Goal: Task Accomplishment & Management: Manage account settings

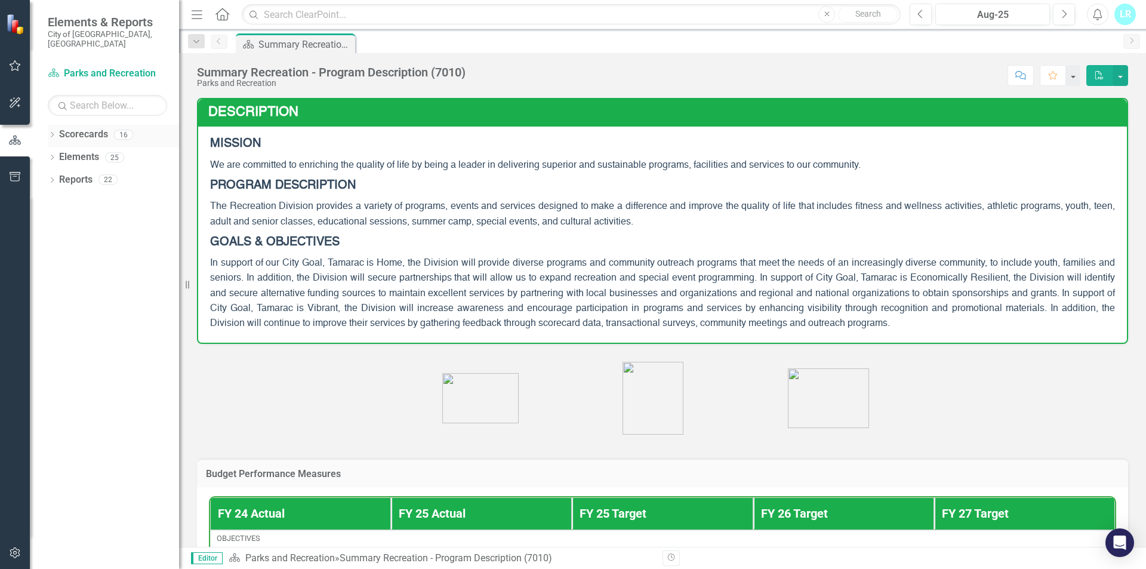
click at [57, 126] on div "Dropdown Scorecards 16" at bounding box center [113, 136] width 131 height 23
click at [54, 133] on icon "Dropdown" at bounding box center [52, 136] width 8 height 7
click at [59, 153] on icon "Dropdown" at bounding box center [58, 156] width 9 height 7
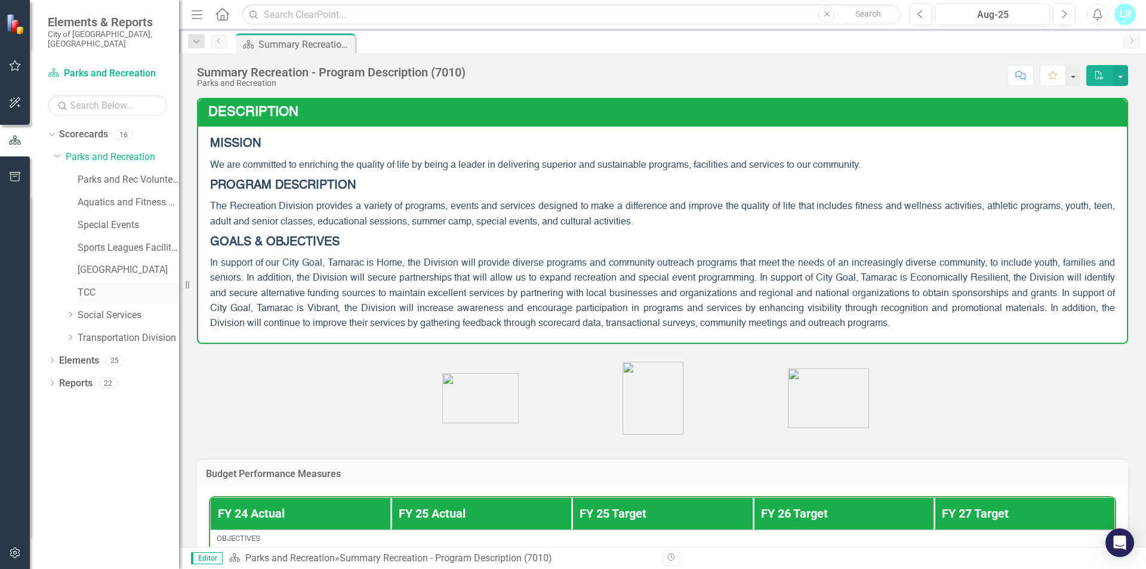
click at [92, 287] on link "TCC" at bounding box center [128, 293] width 101 height 14
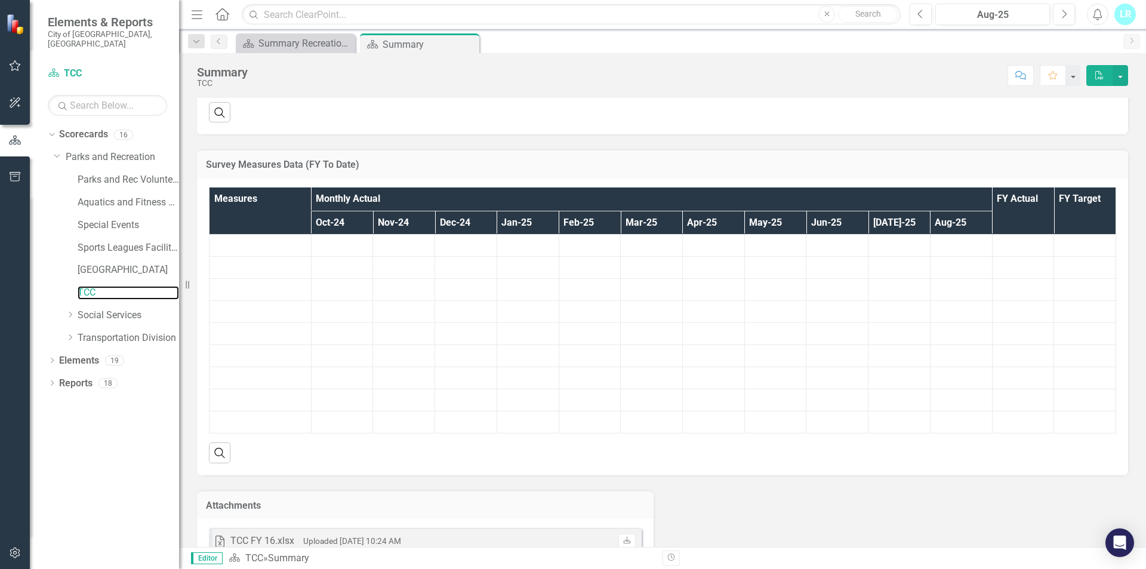
scroll to position [60, 0]
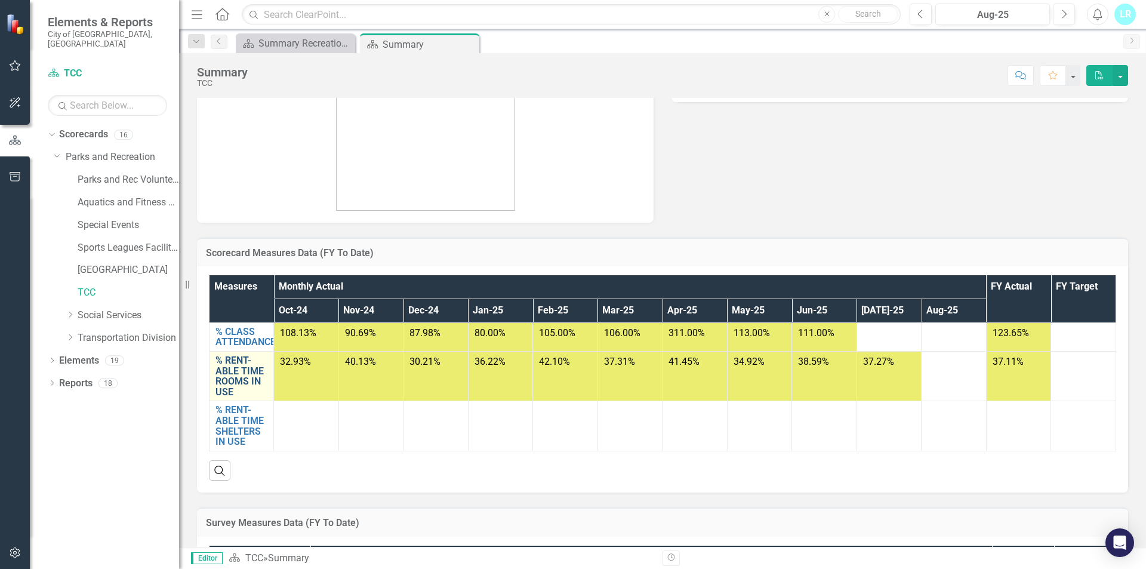
click at [251, 372] on link "% RENT-ABLE TIME ROOMS IN USE" at bounding box center [242, 376] width 52 height 42
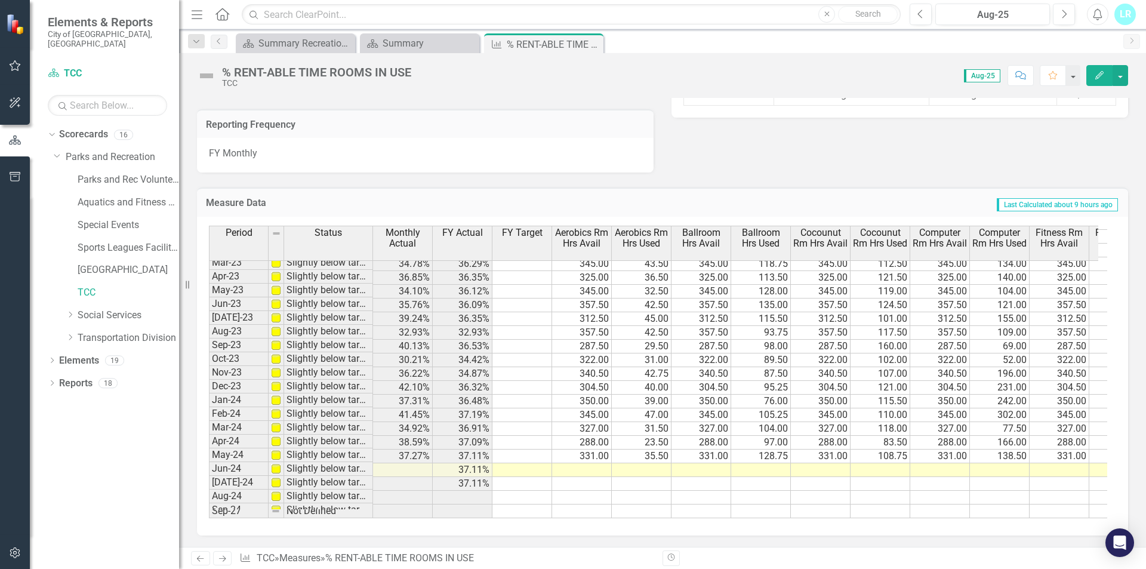
scroll to position [439, 0]
click at [593, 461] on tbody "Mar-23 Slightly below target 39.48% 40.23% 337.50 102.00 337.50 119.50 337.50 7…" at bounding box center [858, 291] width 1298 height 454
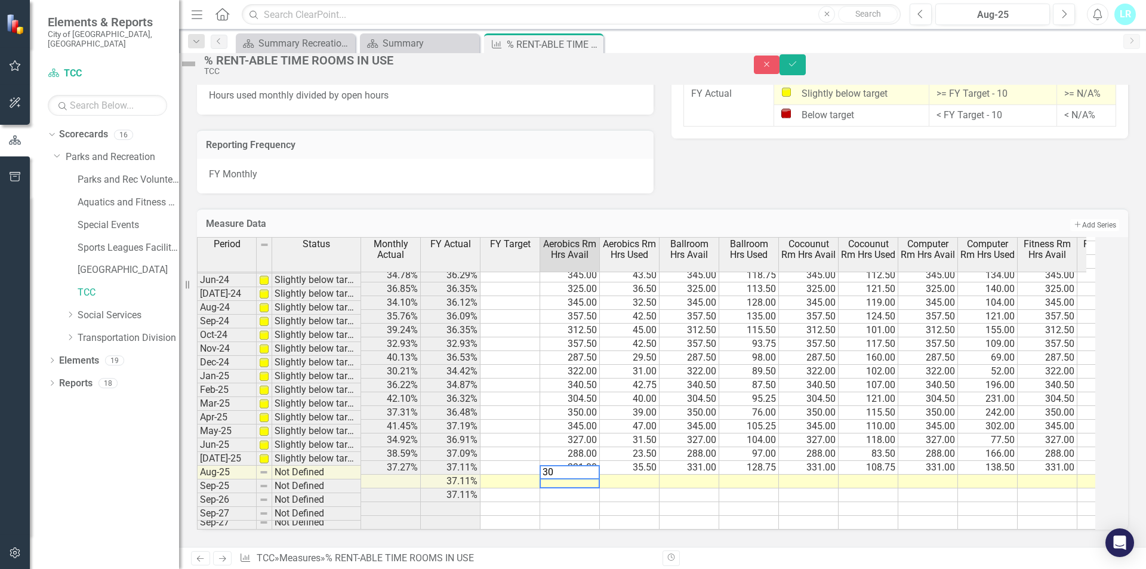
type textarea "300"
type textarea "30"
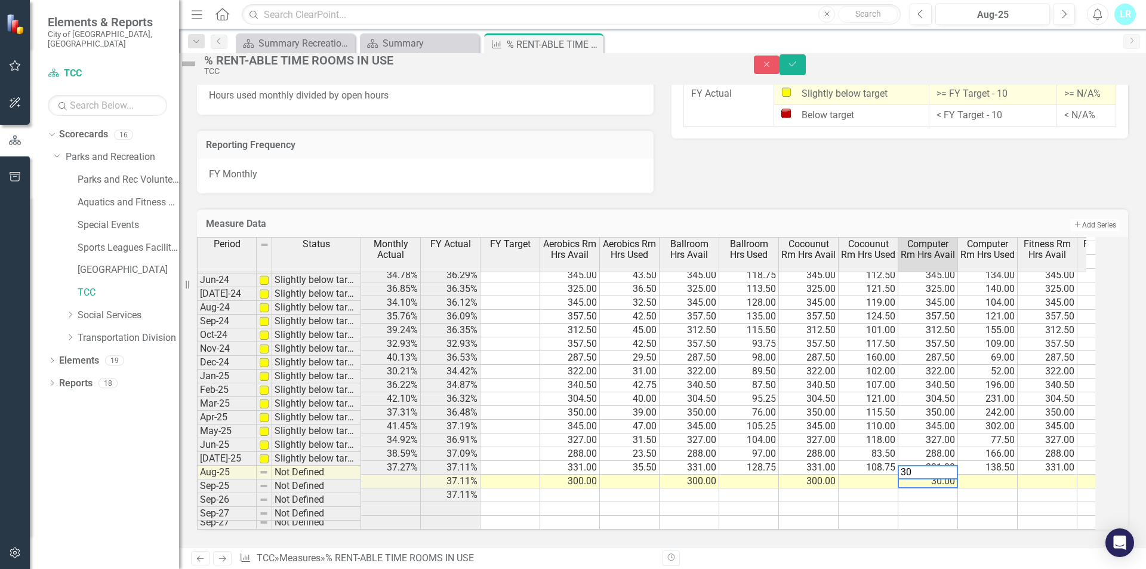
type textarea "300"
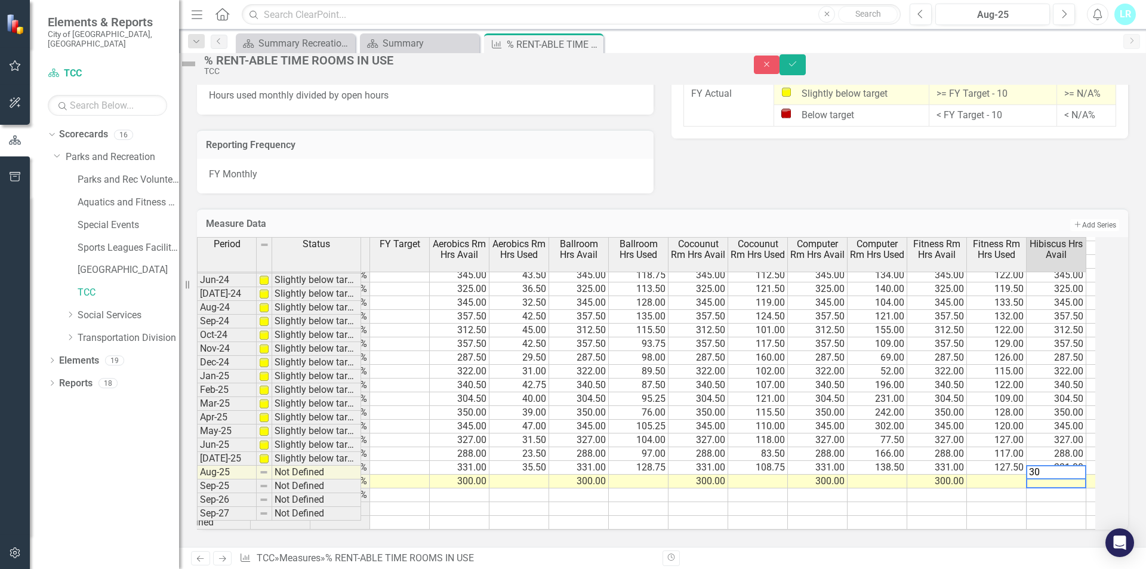
type textarea "300"
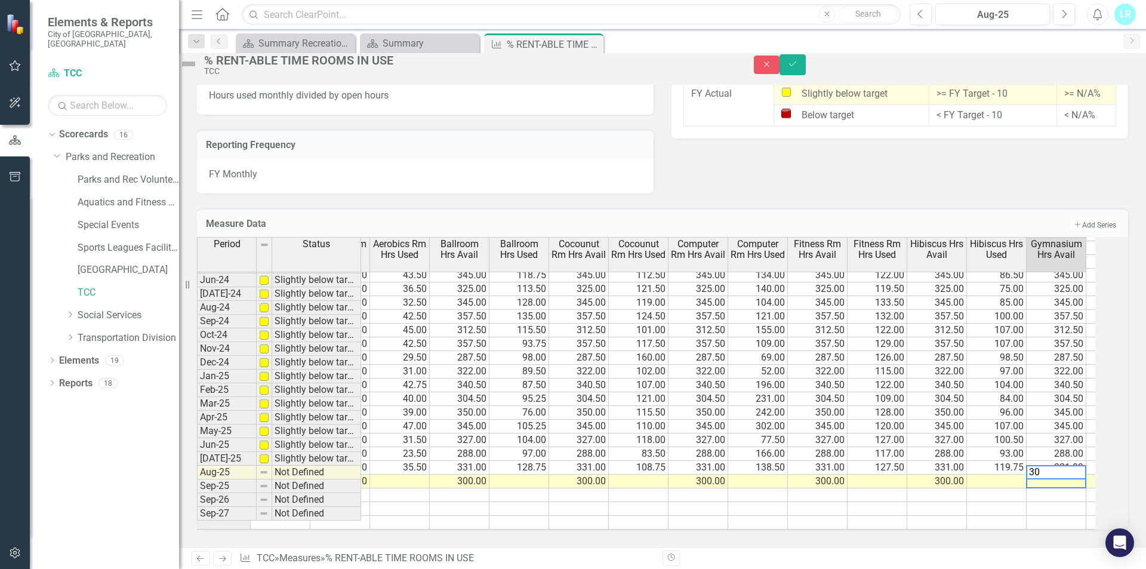
type textarea "300"
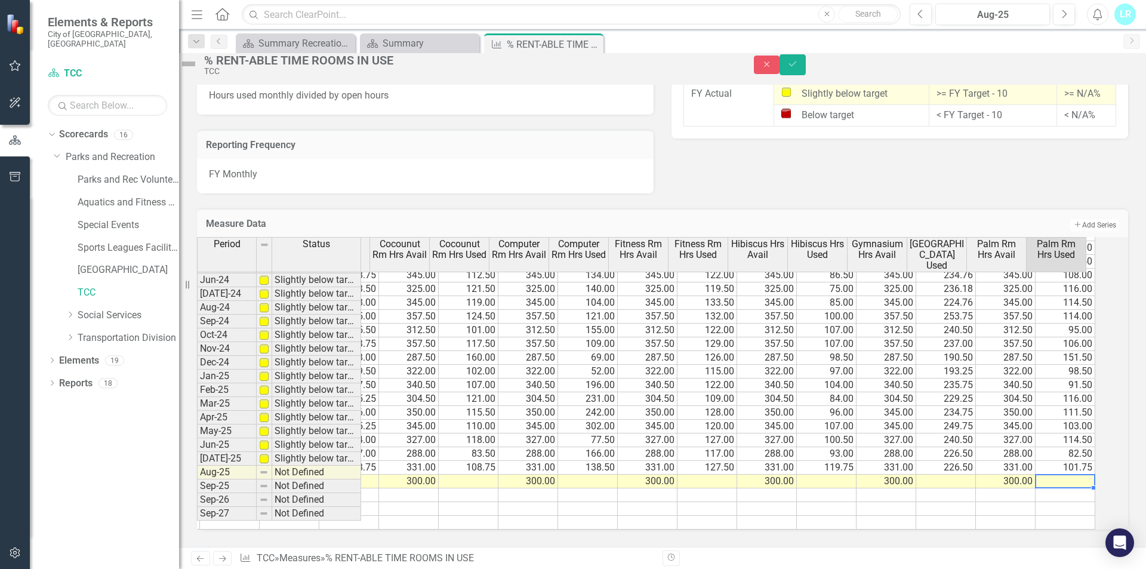
type textarea "3"
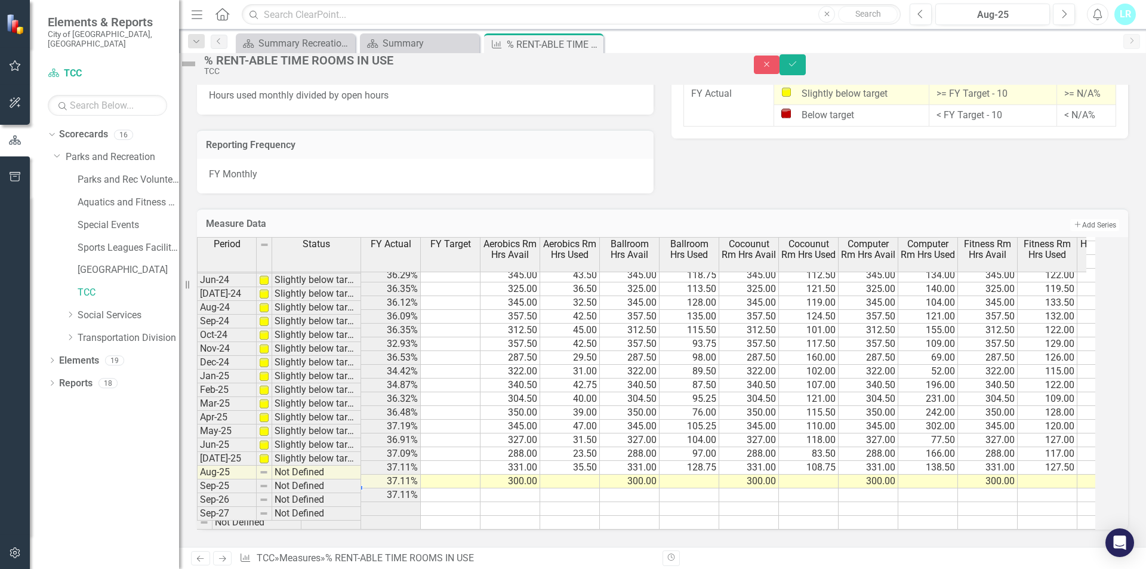
scroll to position [0, 0]
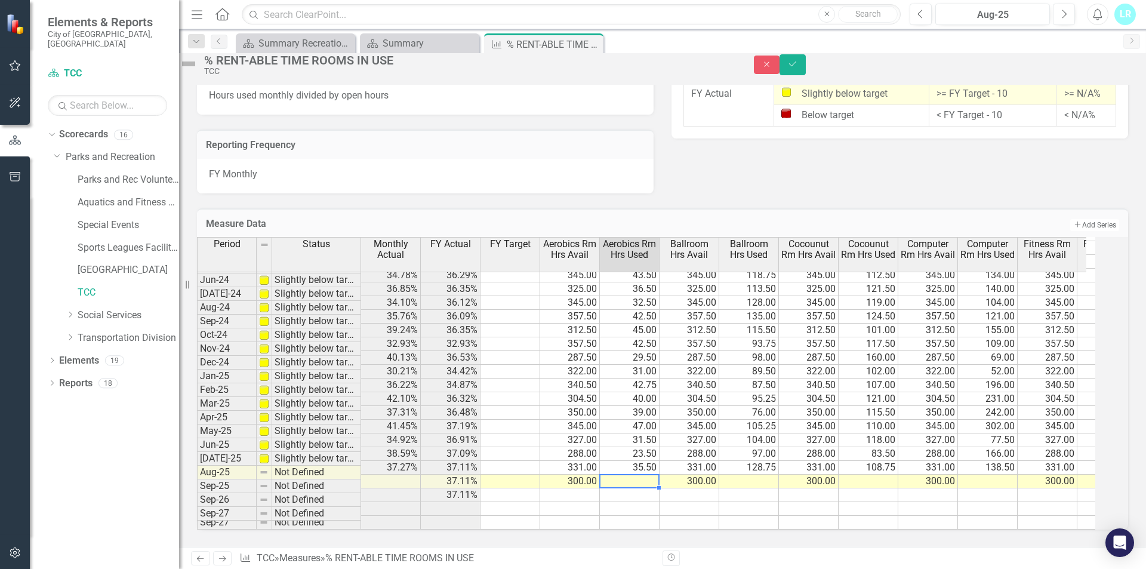
click at [988, 475] on td at bounding box center [988, 482] width 60 height 14
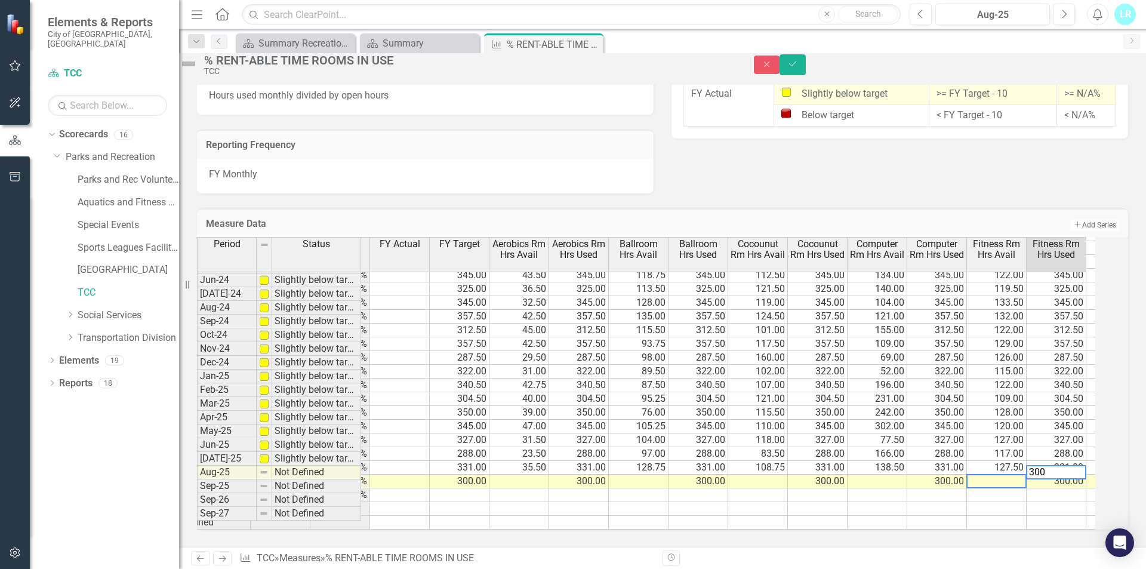
scroll to position [0, 110]
click at [650, 475] on td at bounding box center [639, 482] width 60 height 14
click at [524, 488] on td at bounding box center [520, 495] width 60 height 14
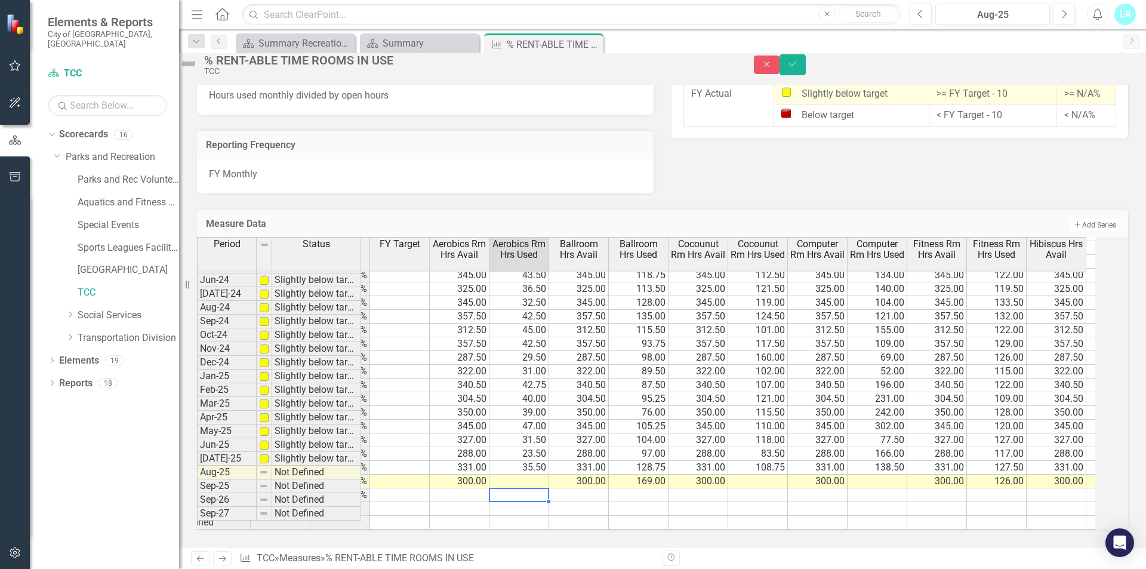
click at [907, 475] on td at bounding box center [878, 482] width 60 height 14
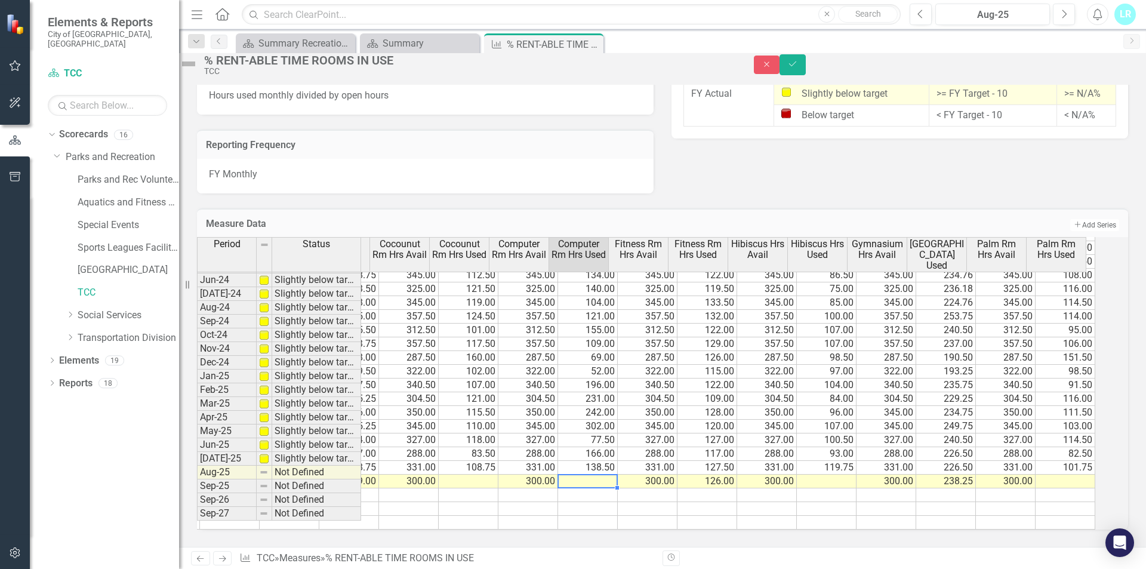
click at [576, 475] on td at bounding box center [588, 482] width 60 height 14
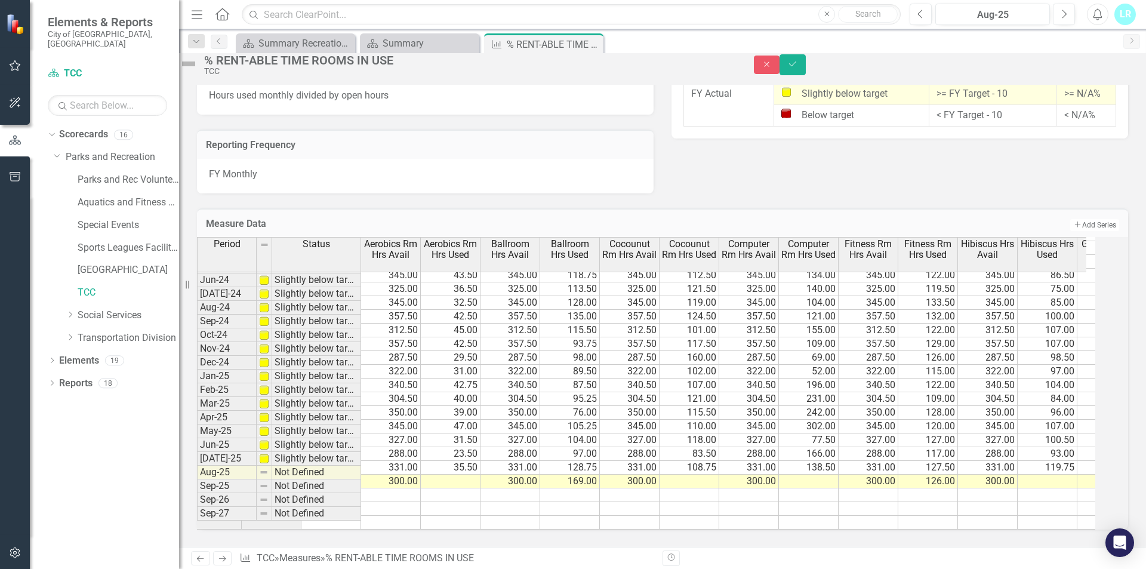
scroll to position [0, 60]
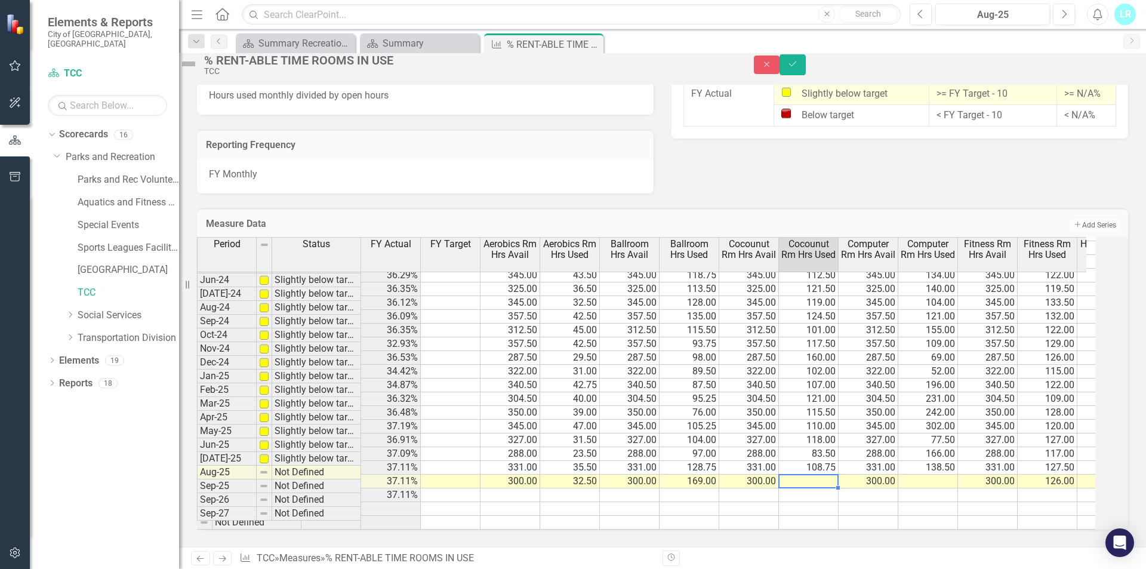
click at [812, 475] on td at bounding box center [809, 482] width 60 height 14
click at [920, 475] on td at bounding box center [928, 482] width 60 height 14
click at [829, 475] on td at bounding box center [809, 482] width 60 height 14
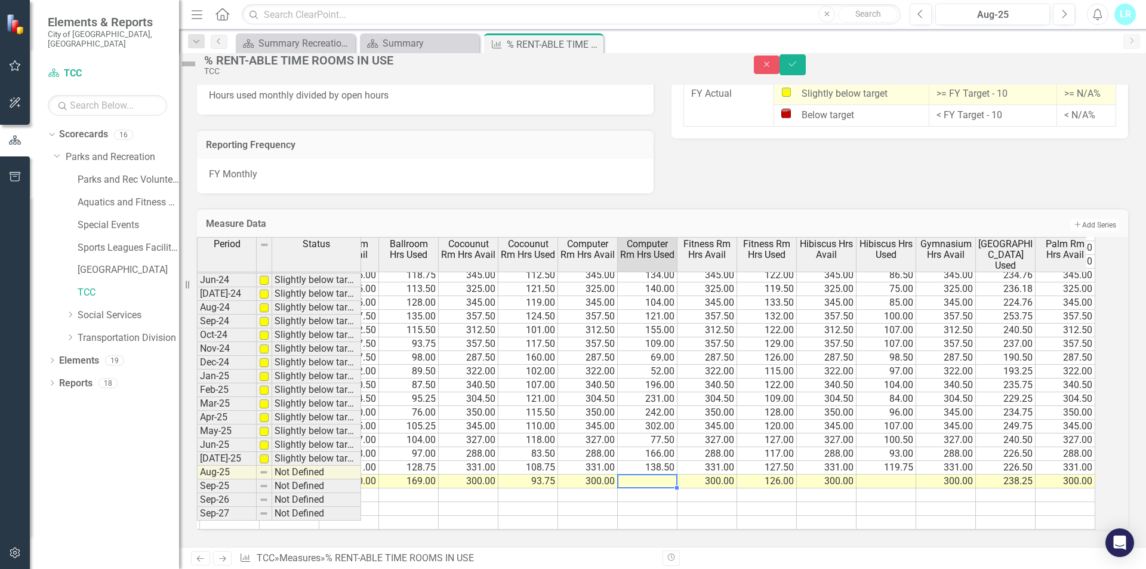
scroll to position [0, 403]
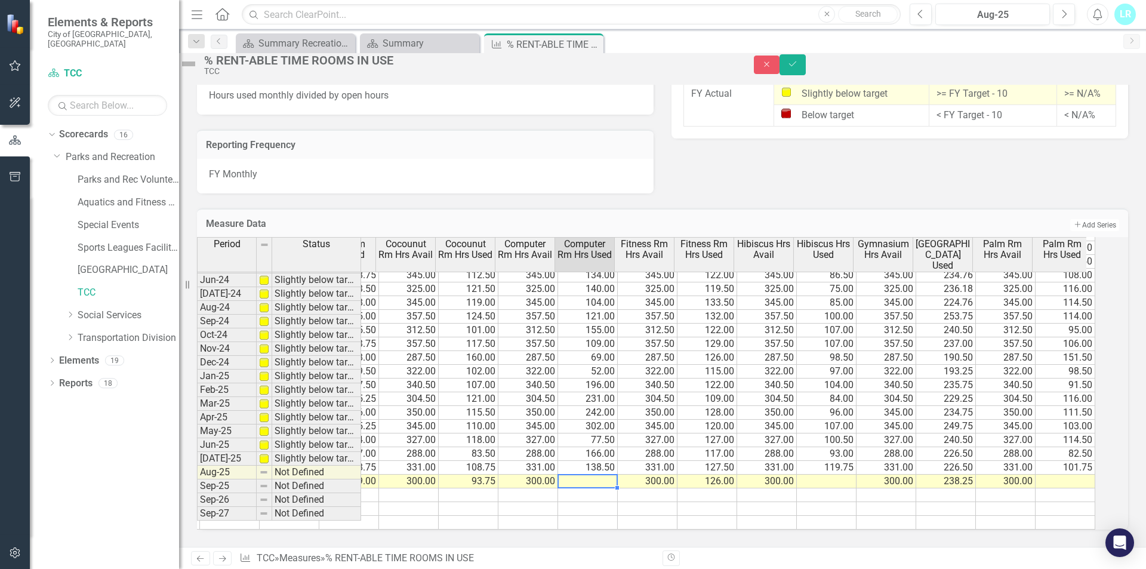
click at [1055, 475] on td at bounding box center [1066, 482] width 60 height 14
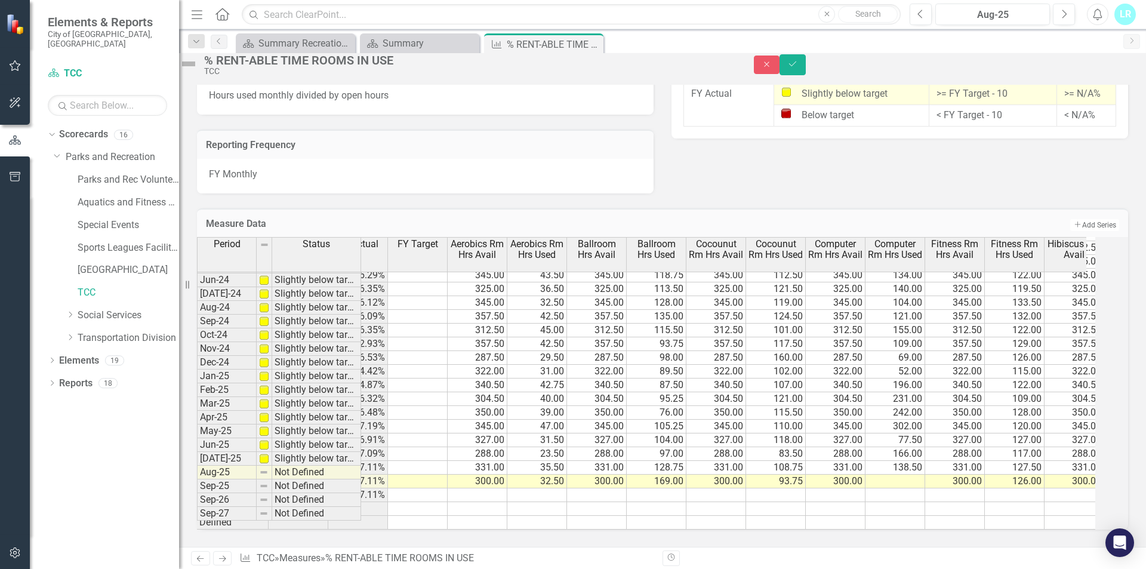
scroll to position [0, 90]
click at [901, 475] on td at bounding box center [899, 482] width 60 height 14
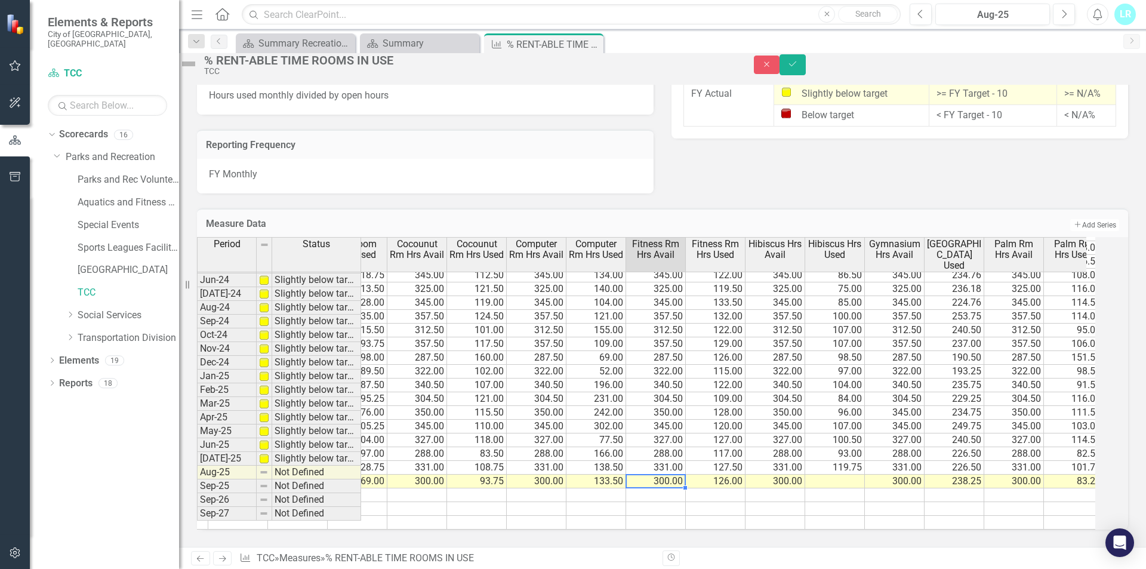
scroll to position [0, 0]
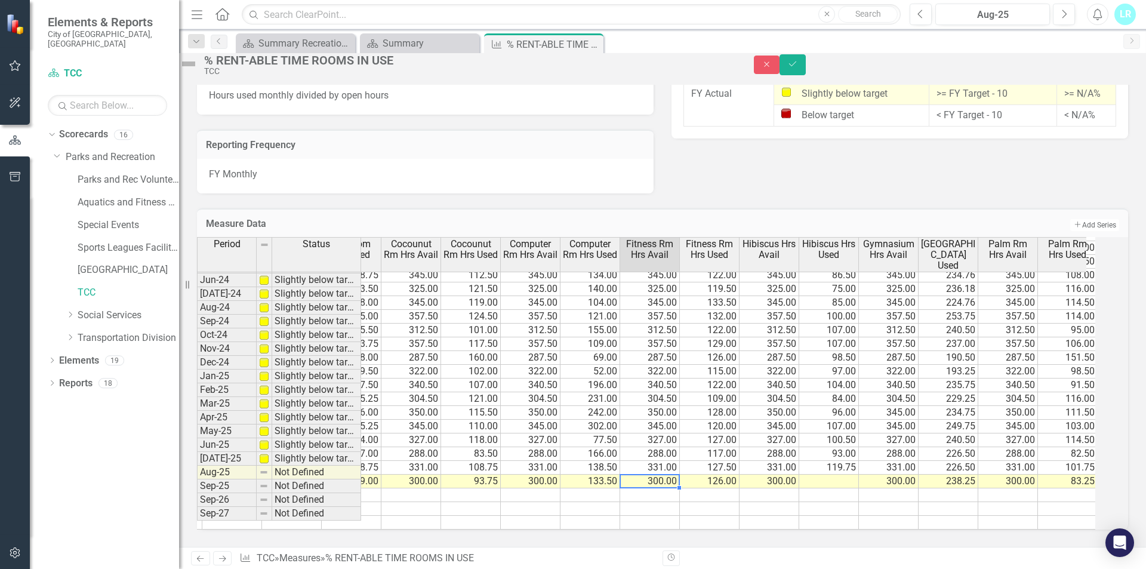
click at [832, 475] on td at bounding box center [829, 482] width 60 height 14
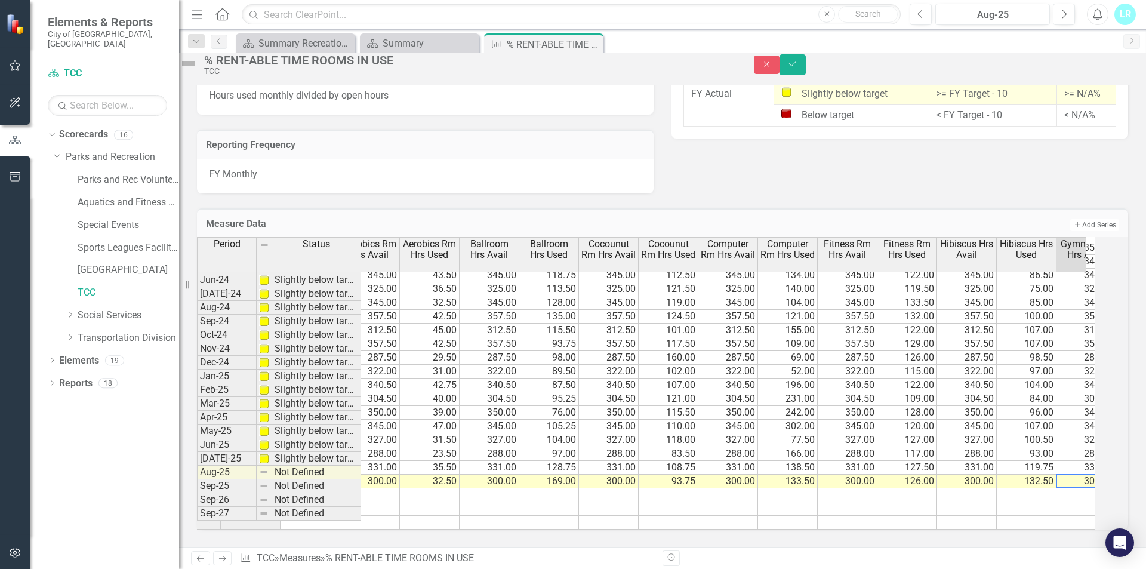
scroll to position [0, 122]
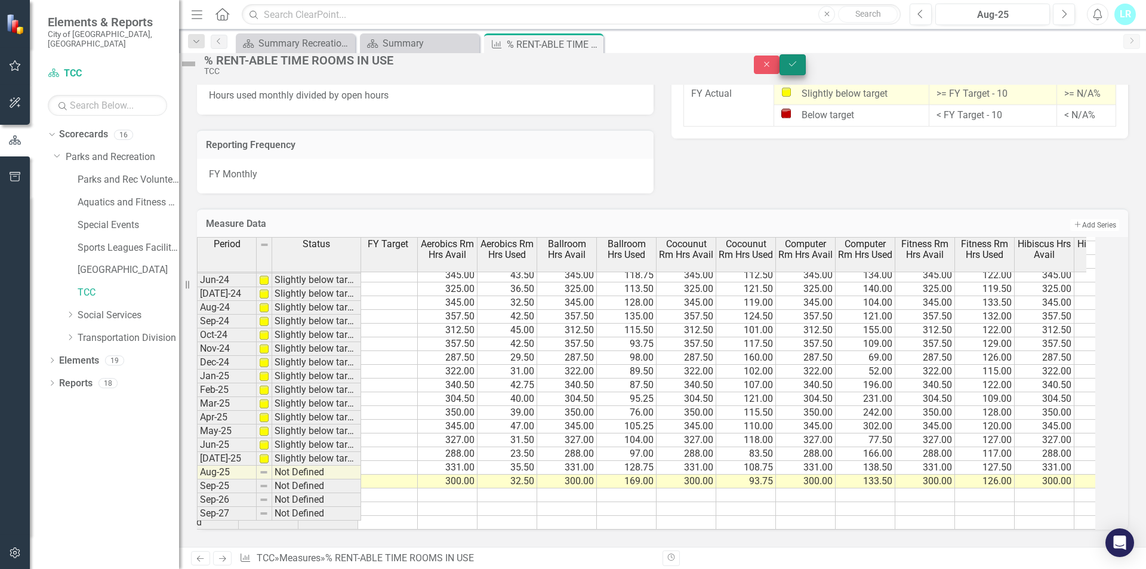
type textarea "300"
click at [806, 65] on button "Save" at bounding box center [793, 64] width 26 height 21
